Goal: Transaction & Acquisition: Purchase product/service

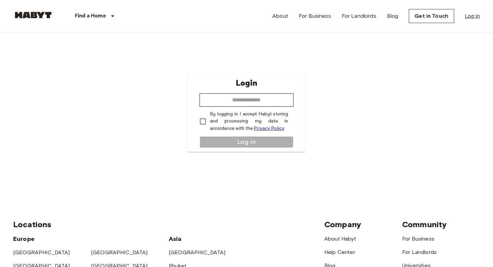
click at [469, 18] on link "Log in" at bounding box center [472, 16] width 15 height 8
click at [265, 101] on input "email" at bounding box center [246, 100] width 94 height 13
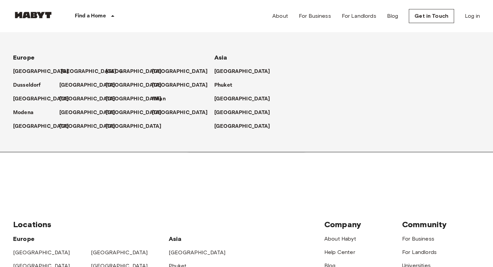
click at [64, 70] on p "[GEOGRAPHIC_DATA]" at bounding box center [89, 72] width 56 height 8
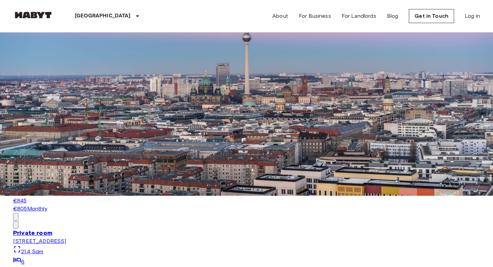
scroll to position [3329, 0]
click at [469, 16] on link "Log in" at bounding box center [472, 16] width 15 height 8
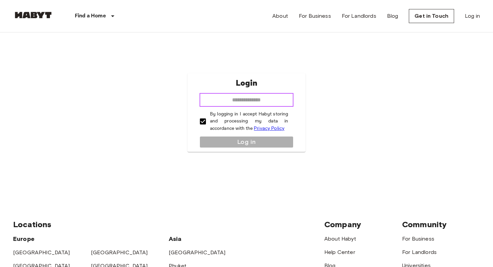
click at [255, 102] on input "email" at bounding box center [246, 100] width 94 height 13
type input "**********"
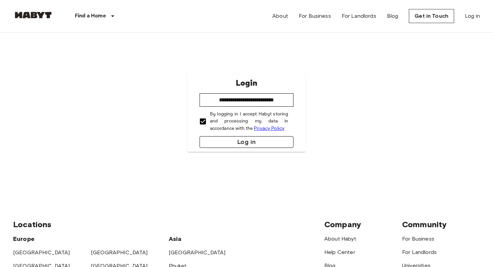
click at [244, 140] on button "Log in" at bounding box center [246, 142] width 94 height 12
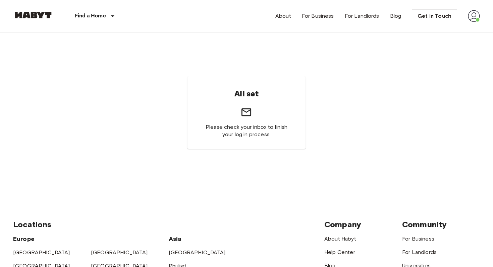
click at [39, 10] on div "Find a Home Europe Amsterdam Berlin Brussels Cologne Dusseldorf Frankfurt Graz …" at bounding box center [75, 16] width 125 height 32
click at [39, 14] on img at bounding box center [33, 15] width 40 height 7
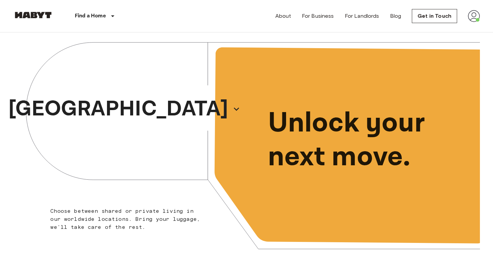
click at [474, 17] on img at bounding box center [474, 16] width 12 height 12
click at [439, 30] on li "Profile" at bounding box center [453, 28] width 67 height 12
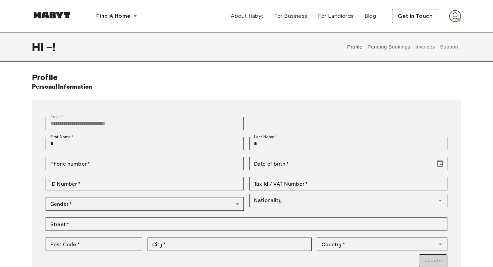
click at [454, 16] on img at bounding box center [455, 16] width 12 height 12
click at [444, 43] on span "Log out" at bounding box center [436, 45] width 20 height 8
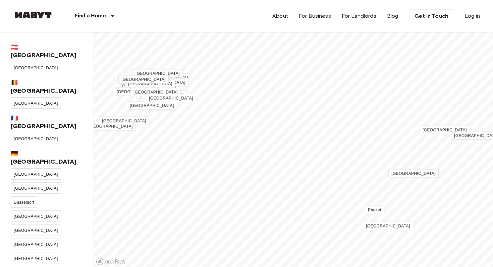
click at [475, 21] on div "About For Business For Landlords Blog Get in Touch Log in" at bounding box center [375, 16] width 207 height 32
click at [477, 16] on link "Log in" at bounding box center [472, 16] width 15 height 8
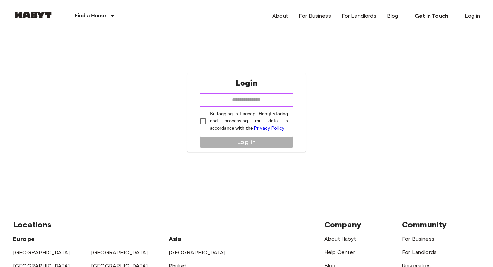
click at [256, 98] on input "email" at bounding box center [246, 100] width 94 height 13
type input "**********"
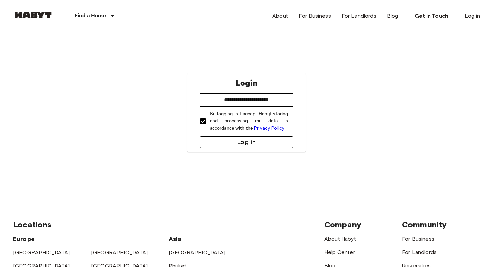
click at [215, 143] on button "Log in" at bounding box center [246, 142] width 94 height 12
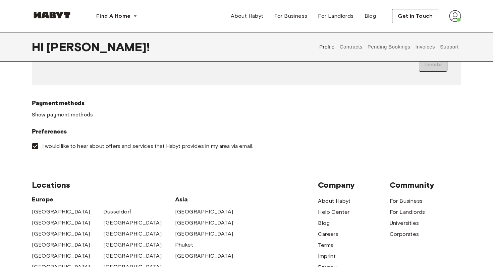
scroll to position [275, 0]
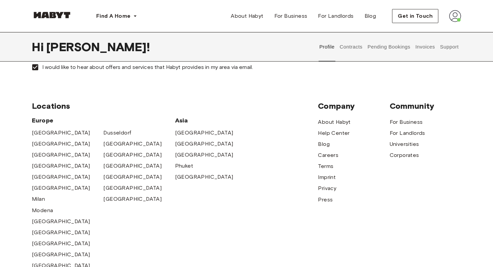
click at [384, 52] on button "Pending Bookings" at bounding box center [388, 46] width 45 height 29
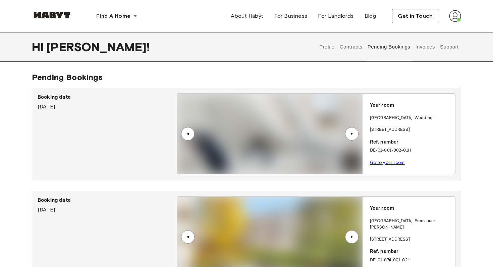
click at [355, 48] on button "Contracts" at bounding box center [351, 46] width 24 height 29
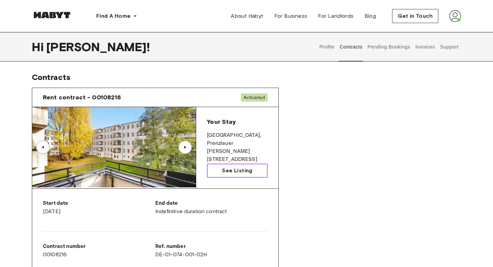
click at [242, 170] on span "See Listing" at bounding box center [237, 171] width 30 height 8
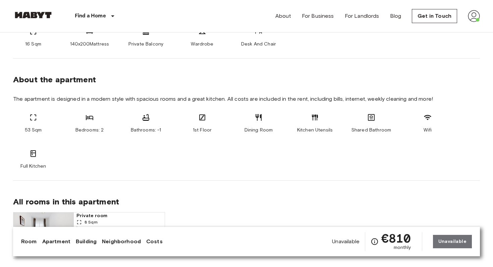
scroll to position [432, 0]
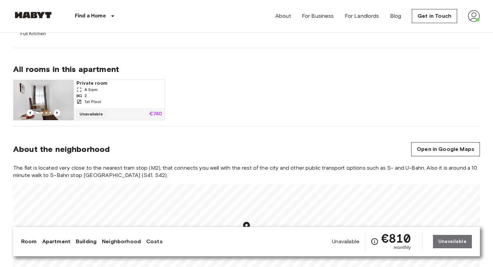
click at [123, 99] on div "1st Floor" at bounding box center [118, 102] width 85 height 6
click at [261, 112] on div "Private room 8 Sqm 2 1st Floor Unavailable €740" at bounding box center [244, 97] width 472 height 46
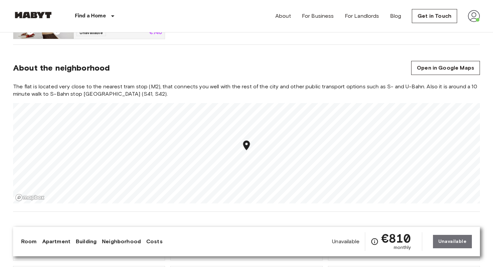
scroll to position [554, 0]
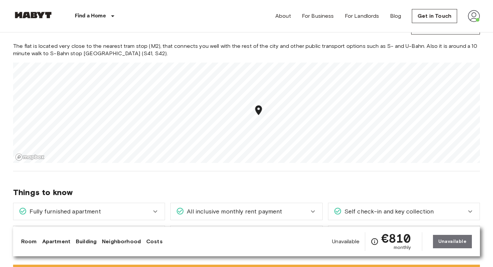
click at [240, 172] on div "Things to know Fully furnished apartment All you need to do is pack your clothe…" at bounding box center [246, 210] width 467 height 77
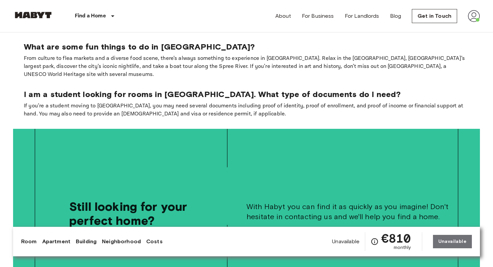
scroll to position [1275, 0]
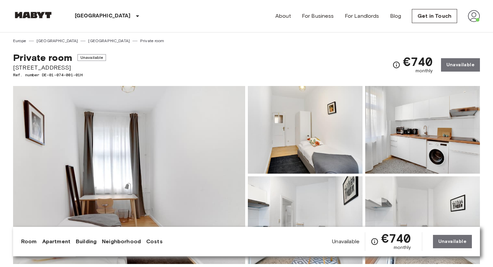
click at [248, 52] on div "Private room Unavailable [STREET_ADDRESS] Ref. number DE-01-074-001-01H €740 mo…" at bounding box center [246, 61] width 467 height 34
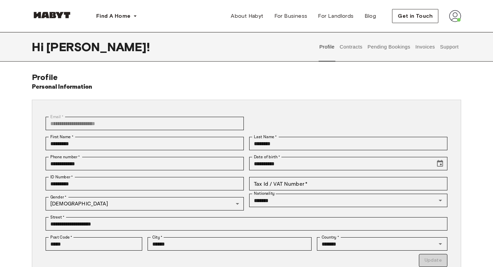
click at [361, 47] on button "Contracts" at bounding box center [351, 46] width 24 height 29
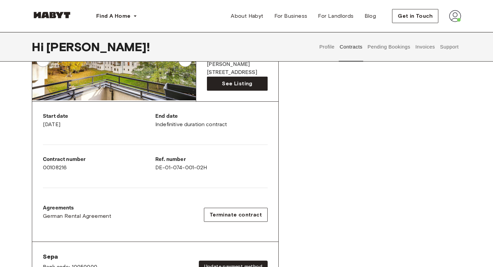
scroll to position [18, 0]
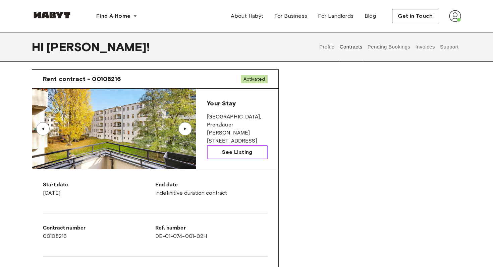
click at [235, 155] on span "See Listing" at bounding box center [237, 152] width 30 height 8
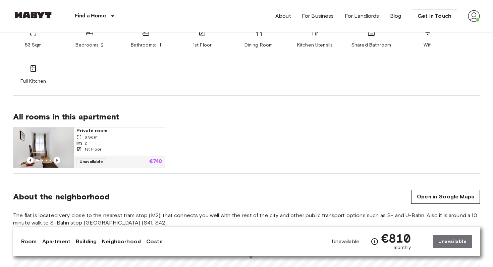
scroll to position [431, 0]
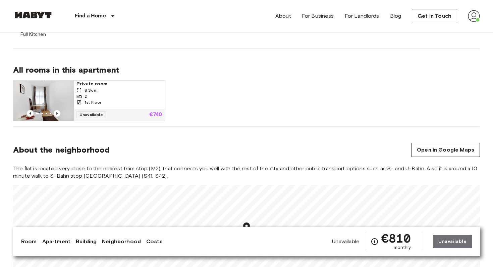
click at [118, 94] on div "2" at bounding box center [118, 97] width 85 height 6
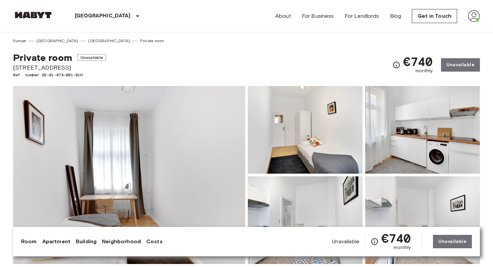
scroll to position [1, 0]
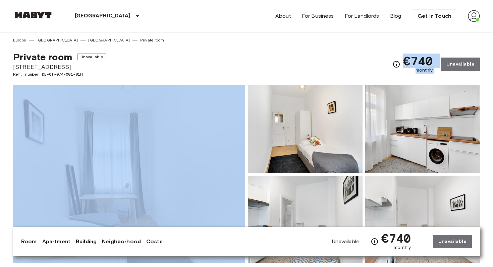
drag, startPoint x: 85, startPoint y: 74, endPoint x: 11, endPoint y: 75, distance: 74.4
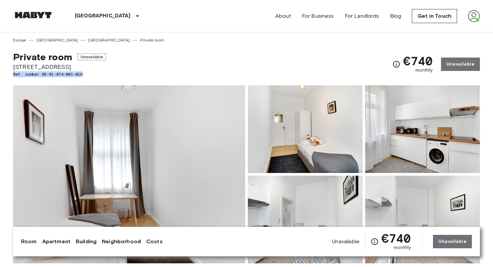
drag, startPoint x: 13, startPoint y: 73, endPoint x: 83, endPoint y: 72, distance: 70.4
click at [83, 72] on span "Ref. number DE-01-074-001-01H" at bounding box center [59, 74] width 93 height 6
copy span "Ref. number DE-01-074-001-01H"
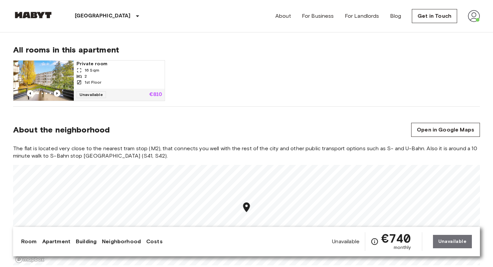
scroll to position [474, 0]
